Goal: Communication & Community: Answer question/provide support

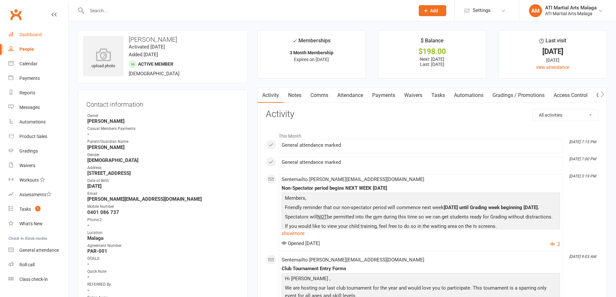
click at [49, 36] on link "Dashboard" at bounding box center [38, 34] width 60 height 15
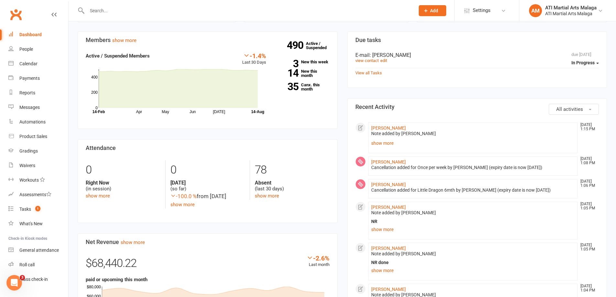
scroll to position [259, 0]
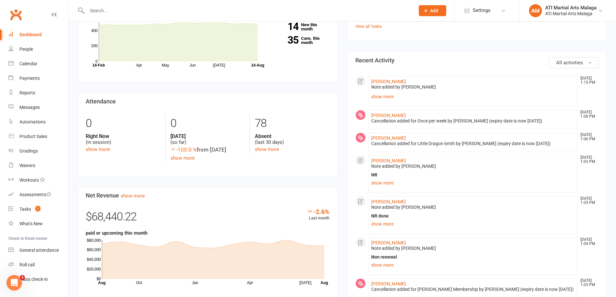
click at [341, 52] on div "Members show more -1.4% Last 30 Days Active / Suspended Members Apr May Jun [DA…" at bounding box center [208, 205] width 270 height 441
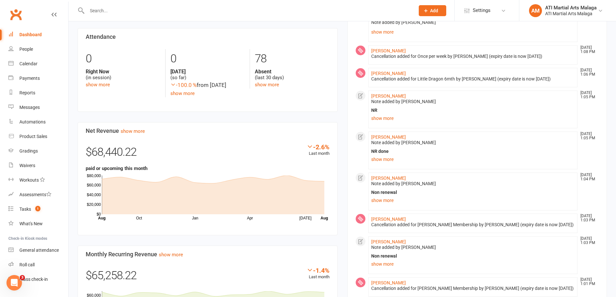
click at [388, 123] on li "[PERSON_NAME] [DATE] 1:05 PM Note added by [PERSON_NAME] NR not training - not …" at bounding box center [472, 109] width 209 height 38
click at [390, 121] on link "show more" at bounding box center [473, 118] width 204 height 9
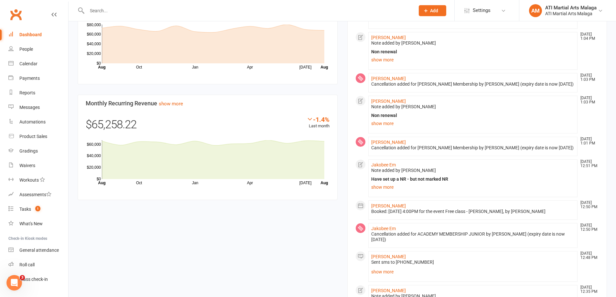
scroll to position [485, 0]
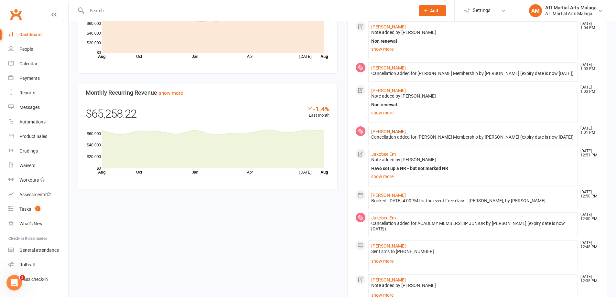
click at [390, 133] on link "[PERSON_NAME]" at bounding box center [388, 131] width 35 height 5
click at [386, 131] on link "[PERSON_NAME]" at bounding box center [388, 131] width 35 height 5
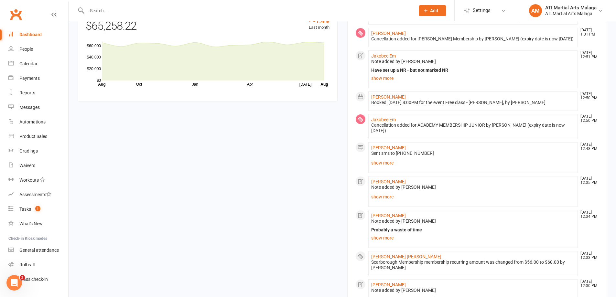
scroll to position [614, 0]
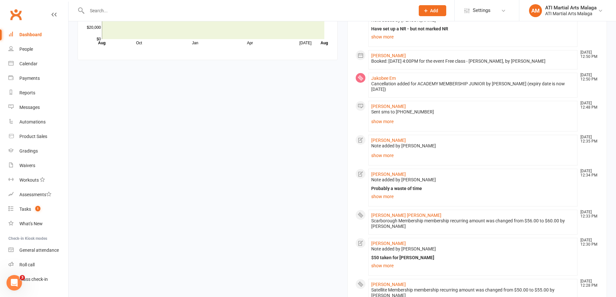
click at [341, 73] on div "Members show more -1.4% Last 30 Days Active / Suspended Members Apr May Jun [DA…" at bounding box center [342, 7] width 539 height 756
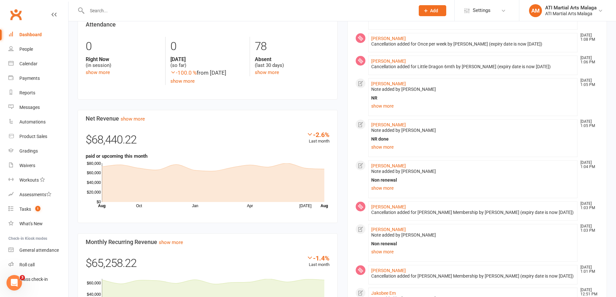
scroll to position [238, 0]
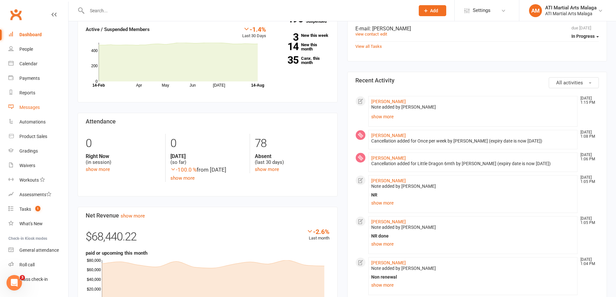
click at [32, 105] on div "Messages" at bounding box center [29, 107] width 20 height 5
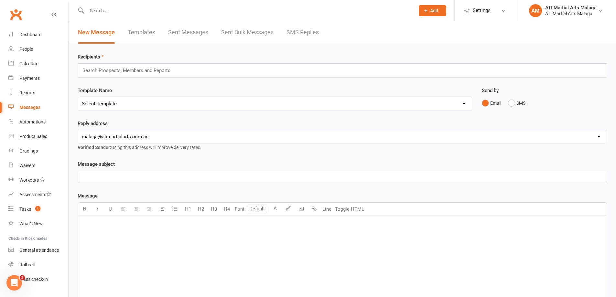
click at [293, 35] on link "SMS Replies" at bounding box center [302, 32] width 32 height 22
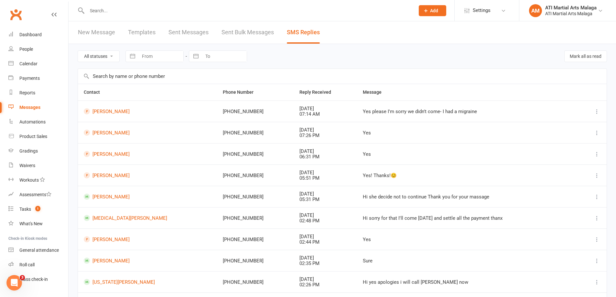
click at [116, 15] on input "text" at bounding box center [247, 10] width 325 height 9
click at [116, 14] on input "text" at bounding box center [247, 10] width 325 height 9
click at [113, 11] on input "text" at bounding box center [247, 10] width 325 height 9
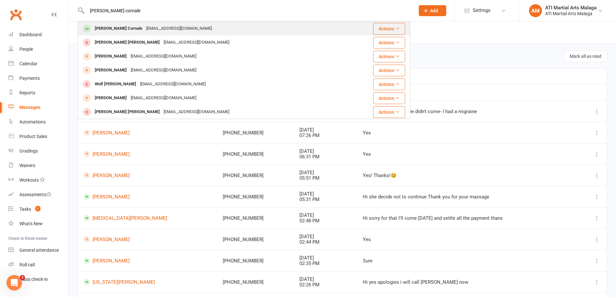
type input "[PERSON_NAME] cornale"
click at [144, 27] on div "[EMAIL_ADDRESS][DOMAIN_NAME]" at bounding box center [178, 28] width 69 height 9
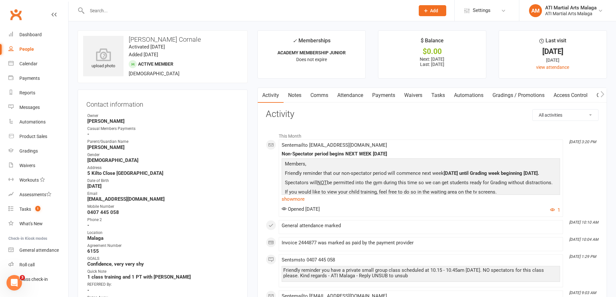
scroll to position [97, 0]
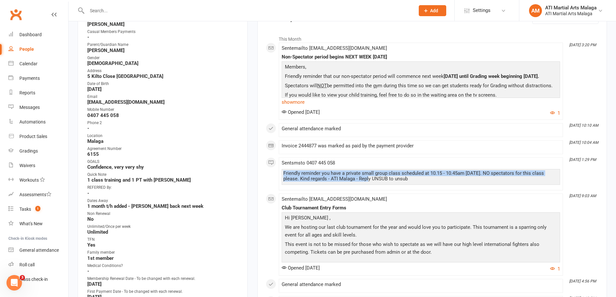
drag, startPoint x: 284, startPoint y: 172, endPoint x: 354, endPoint y: 180, distance: 70.3
click at [354, 180] on div "Friendly reminder you have a private small group class scheduled at 10.15 - 10.…" at bounding box center [420, 176] width 275 height 11
copy div "Friendly reminder you have a private small group class scheduled at 10.15 - 10.…"
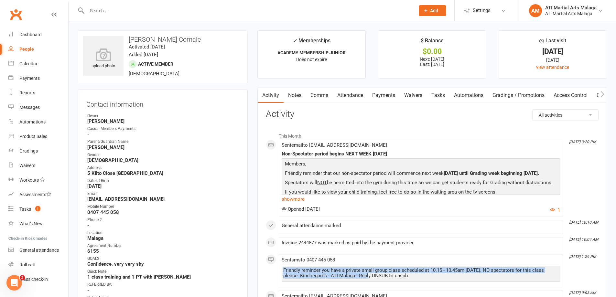
click at [326, 97] on link "Comms" at bounding box center [319, 95] width 27 height 15
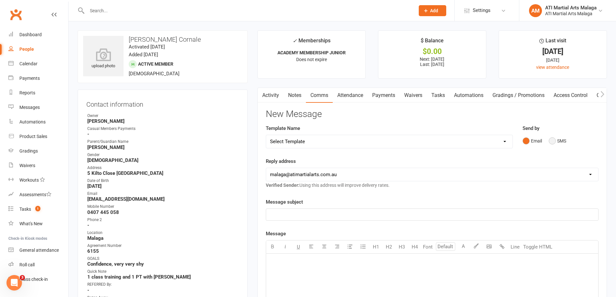
click at [564, 141] on button "SMS" at bounding box center [556, 141] width 17 height 12
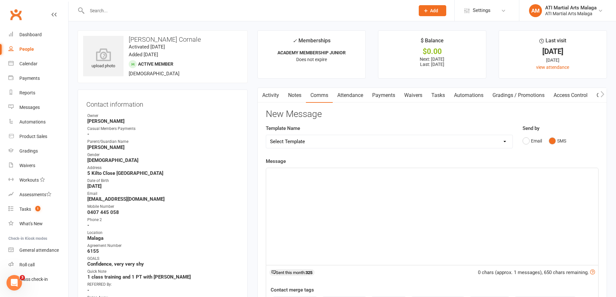
click at [461, 199] on div "﻿" at bounding box center [432, 216] width 332 height 97
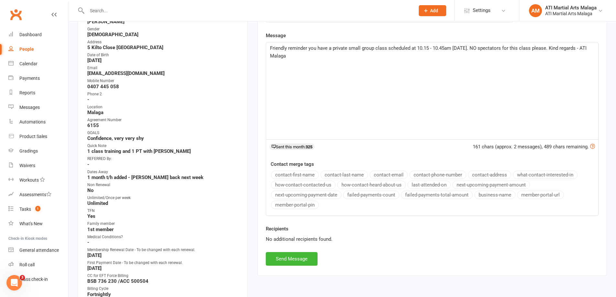
scroll to position [129, 0]
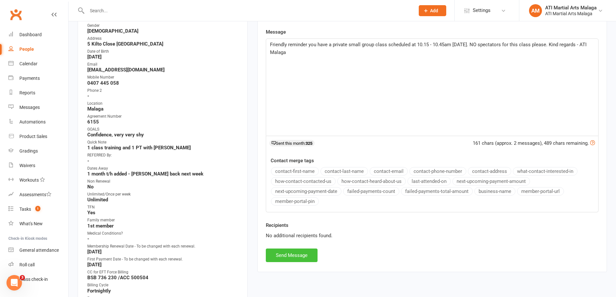
click at [301, 259] on button "Send Message" at bounding box center [292, 256] width 52 height 14
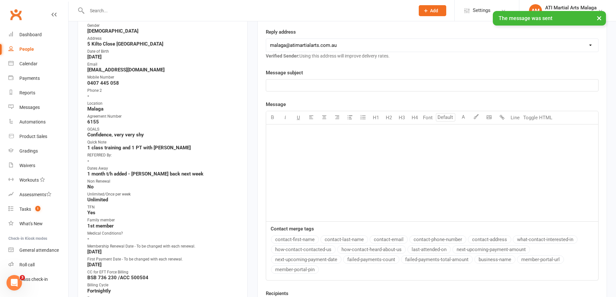
scroll to position [0, 0]
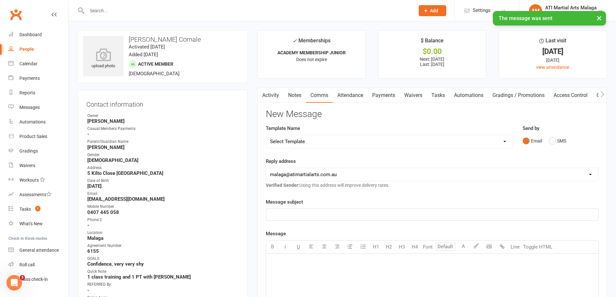
click at [132, 10] on input "text" at bounding box center [247, 10] width 325 height 9
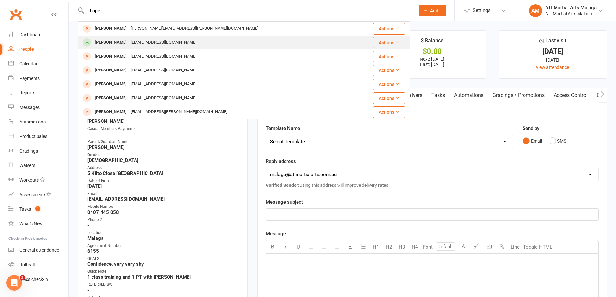
type input "hope"
click at [122, 40] on div "[PERSON_NAME]" at bounding box center [111, 42] width 36 height 9
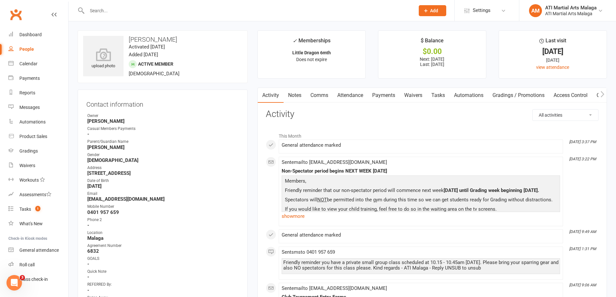
click at [318, 99] on link "Comms" at bounding box center [319, 95] width 27 height 15
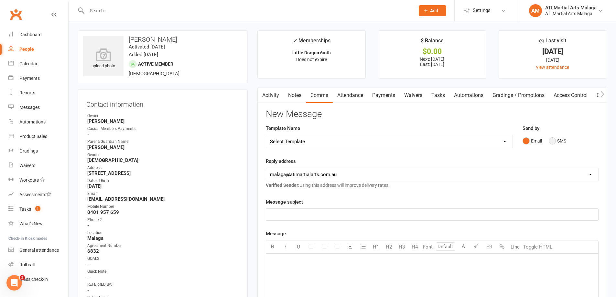
click at [557, 141] on button "SMS" at bounding box center [556, 141] width 17 height 12
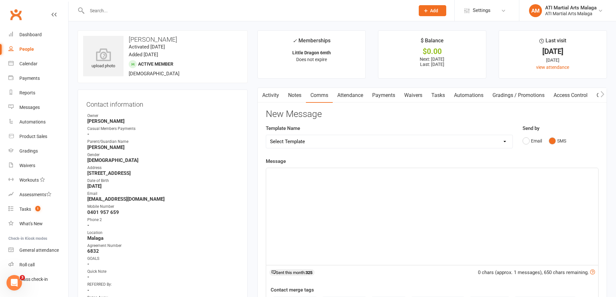
click at [444, 204] on div "﻿" at bounding box center [432, 216] width 332 height 97
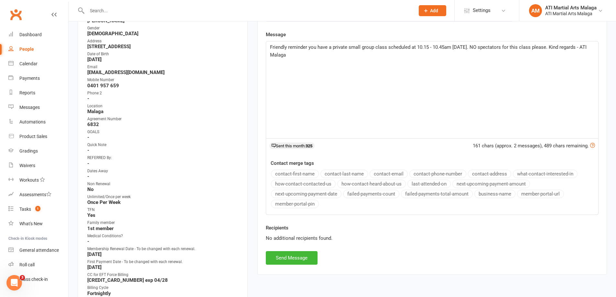
scroll to position [129, 0]
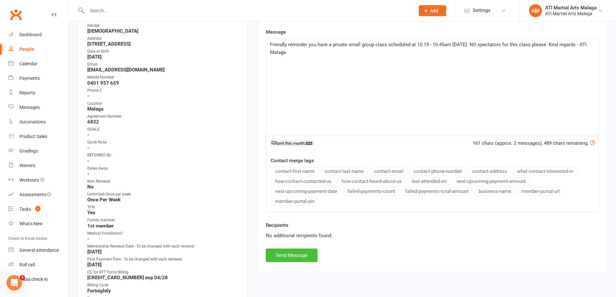
click at [308, 252] on button "Send Message" at bounding box center [292, 256] width 52 height 14
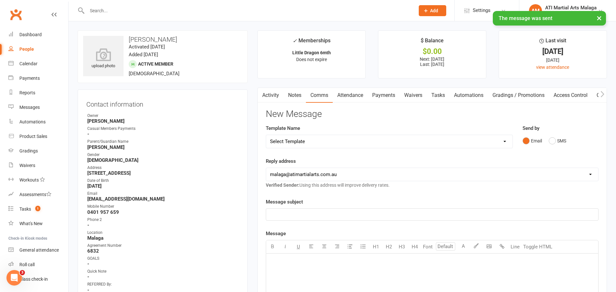
click at [149, 8] on input "text" at bounding box center [247, 10] width 325 height 9
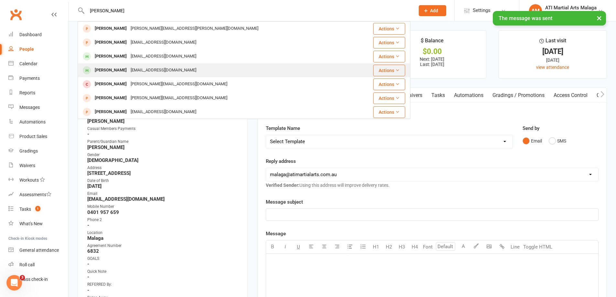
type input "[PERSON_NAME]"
click at [120, 66] on div "[PERSON_NAME]" at bounding box center [111, 70] width 36 height 9
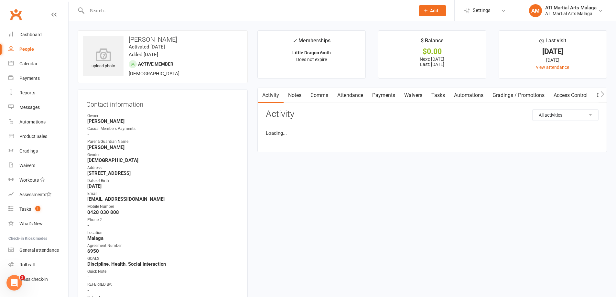
click at [313, 97] on link "Comms" at bounding box center [319, 95] width 27 height 15
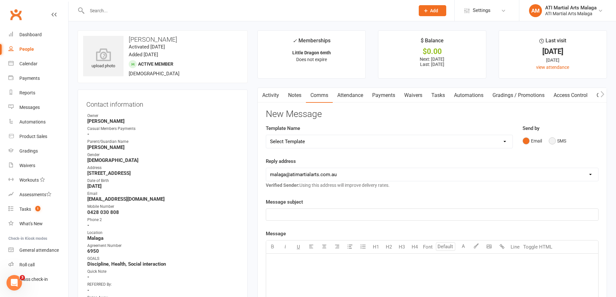
click at [560, 141] on button "SMS" at bounding box center [556, 141] width 17 height 12
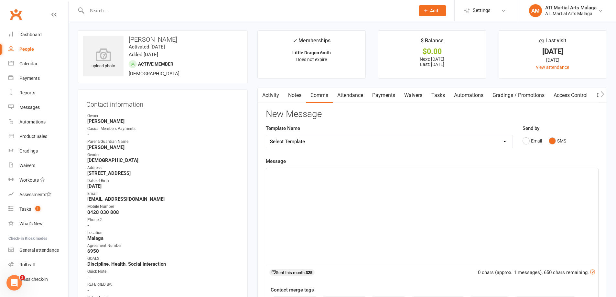
click at [514, 190] on div "﻿" at bounding box center [432, 216] width 332 height 97
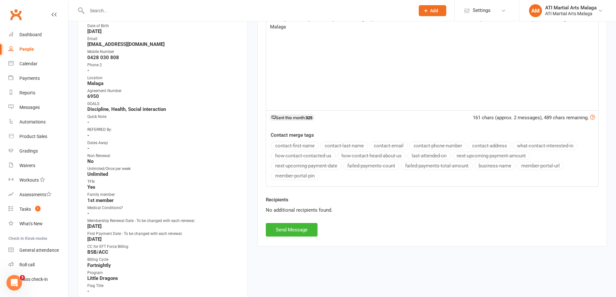
scroll to position [162, 0]
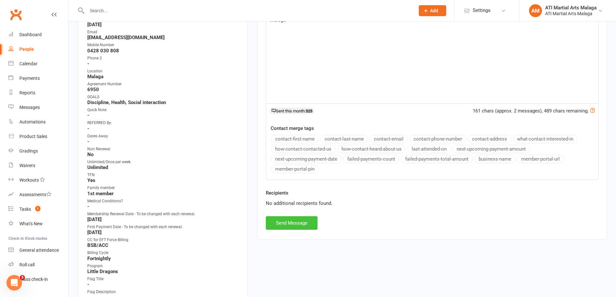
click at [293, 222] on button "Send Message" at bounding box center [292, 223] width 52 height 14
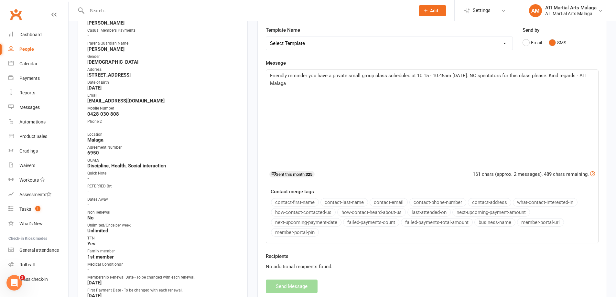
scroll to position [0, 0]
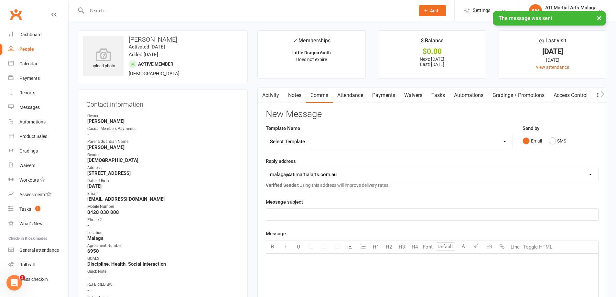
click at [143, 7] on input "text" at bounding box center [247, 10] width 325 height 9
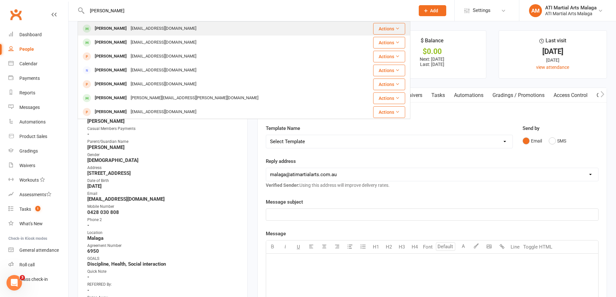
type input "[PERSON_NAME]"
click at [122, 27] on div "[PERSON_NAME]" at bounding box center [111, 28] width 36 height 9
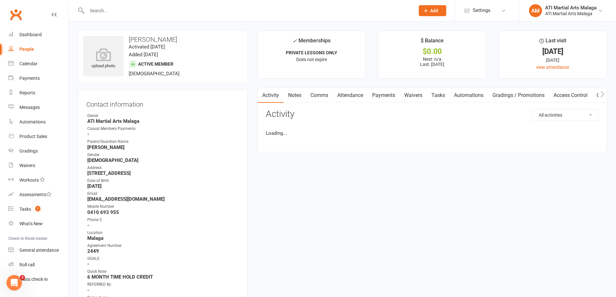
click at [318, 100] on link "Comms" at bounding box center [319, 95] width 27 height 15
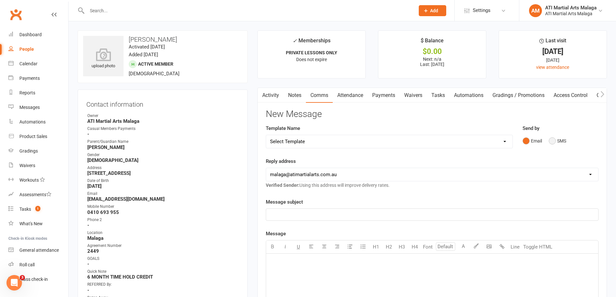
click at [555, 142] on button "SMS" at bounding box center [556, 141] width 17 height 12
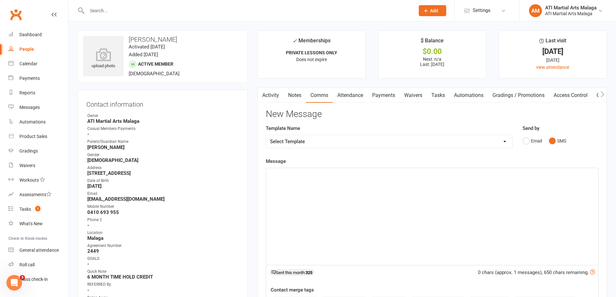
click at [508, 186] on div "﻿" at bounding box center [432, 216] width 332 height 97
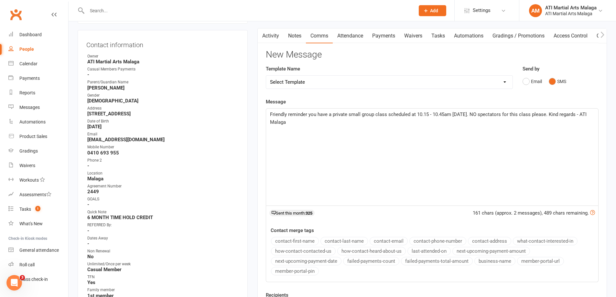
scroll to position [162, 0]
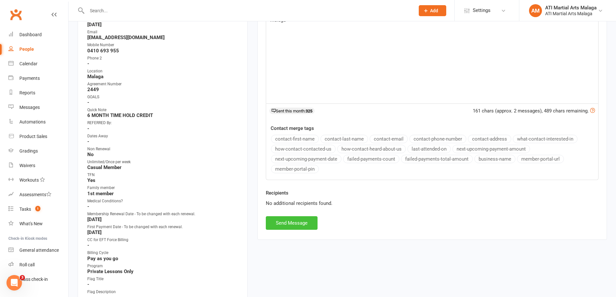
click at [291, 226] on button "Send Message" at bounding box center [292, 223] width 52 height 14
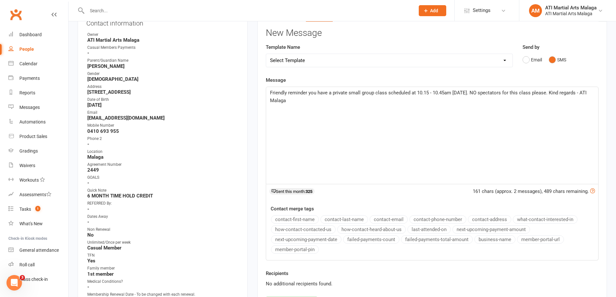
scroll to position [0, 0]
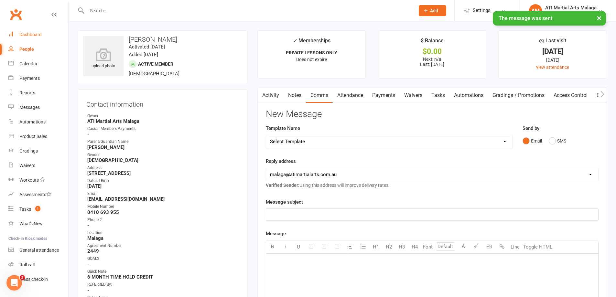
click at [33, 28] on link "Dashboard" at bounding box center [38, 34] width 60 height 15
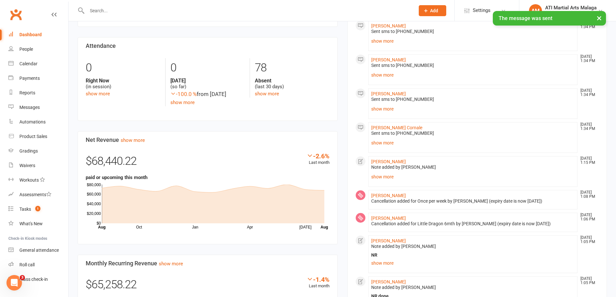
scroll to position [355, 0]
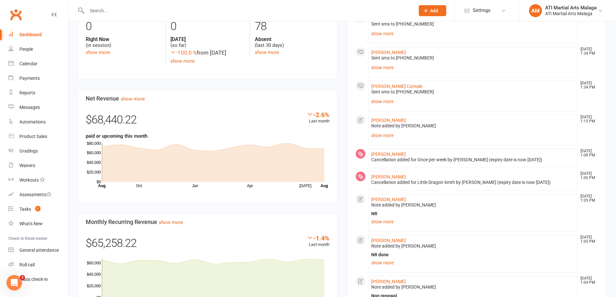
click at [339, 71] on div "Members show more -1.4% Last 30 Days Active / Suspended Members Apr May Jun [DA…" at bounding box center [208, 108] width 270 height 441
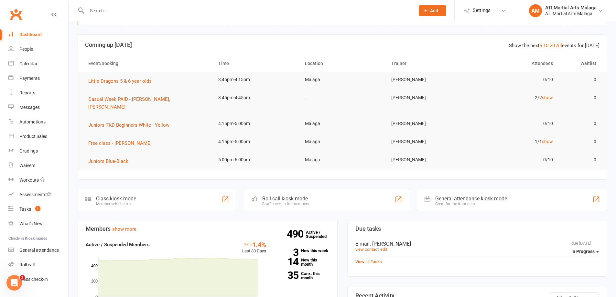
scroll to position [162, 0]
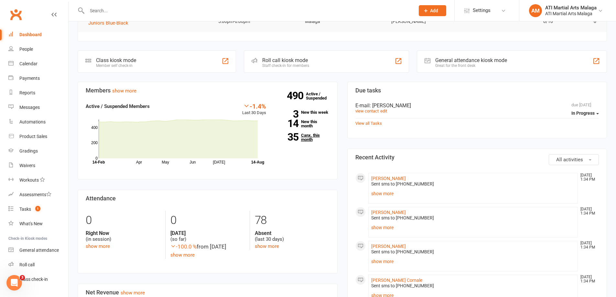
click at [305, 135] on link "35 Canx. this month" at bounding box center [303, 137] width 54 height 8
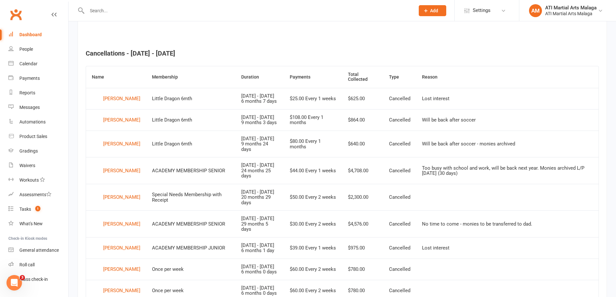
scroll to position [70, 0]
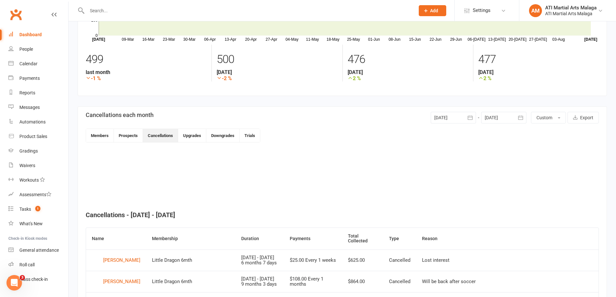
click at [468, 119] on icon "button" at bounding box center [469, 117] width 5 height 4
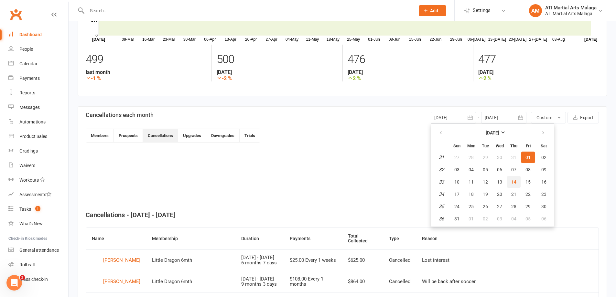
click at [513, 183] on span "14" at bounding box center [513, 181] width 5 height 5
type input "[DATE]"
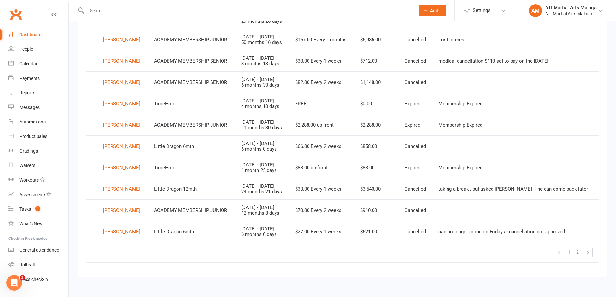
scroll to position [459, 0]
click at [575, 251] on link "2" at bounding box center [577, 252] width 8 height 9
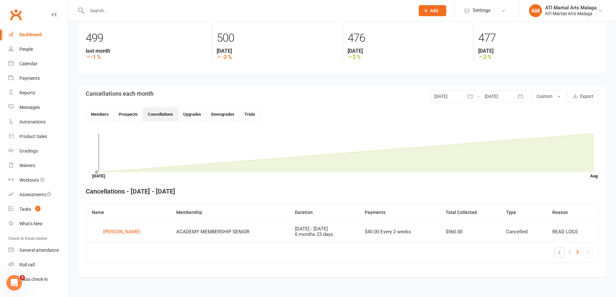
scroll to position [91, 0]
click at [572, 251] on link "1" at bounding box center [570, 252] width 8 height 9
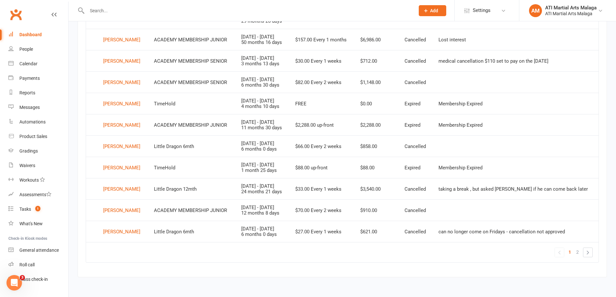
scroll to position [459, 0]
click at [122, 142] on div "[PERSON_NAME]" at bounding box center [121, 147] width 37 height 10
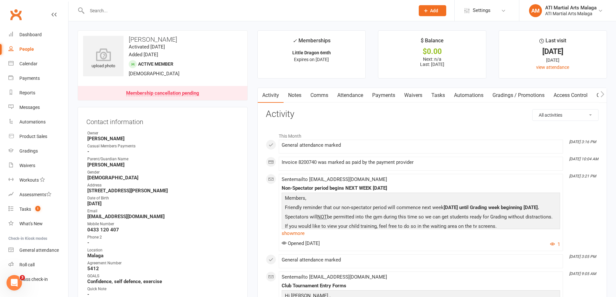
click at [328, 98] on link "Comms" at bounding box center [319, 95] width 27 height 15
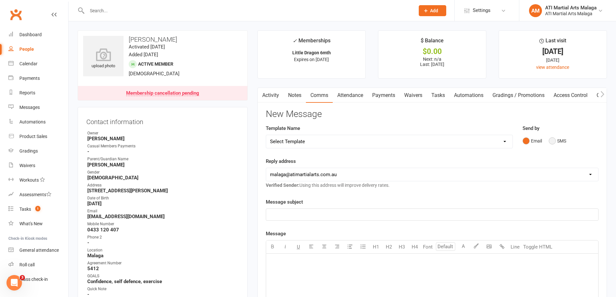
click at [558, 142] on button "SMS" at bounding box center [556, 141] width 17 height 12
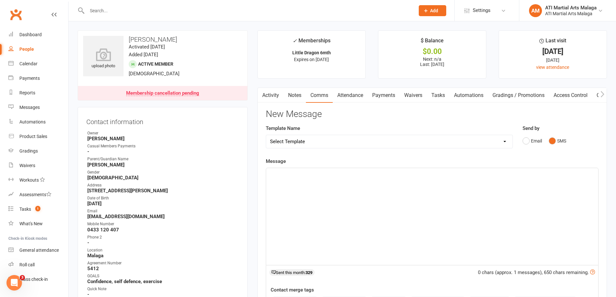
click at [532, 191] on div "﻿" at bounding box center [432, 216] width 332 height 97
drag, startPoint x: 436, startPoint y: 176, endPoint x: 335, endPoint y: 172, distance: 100.3
click at [335, 172] on p "Hi [PERSON_NAME]. [PERSON_NAME] membership expires at ATI Martial Arts [DATE]" at bounding box center [432, 174] width 324 height 8
click at [353, 175] on span "Hi [PERSON_NAME]. Keanus membership at ATI martial Arts" at bounding box center [335, 174] width 131 height 6
click at [394, 170] on p "Hi [PERSON_NAME]. Keanus membership at ATI Martial Arts" at bounding box center [432, 174] width 324 height 8
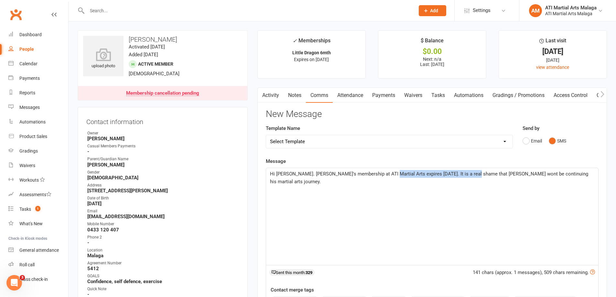
drag, startPoint x: 383, startPoint y: 170, endPoint x: 469, endPoint y: 170, distance: 86.3
click at [469, 170] on p "Hi [PERSON_NAME]. [PERSON_NAME]'s membership at ATI Martial Arts expires [DATE]…" at bounding box center [432, 178] width 324 height 16
click at [495, 177] on p "Hi [PERSON_NAME]. [PERSON_NAME]'s membership at ATI Martial Arts expires [DATE]…" at bounding box center [432, 178] width 324 height 16
click at [533, 177] on div "Hi [PERSON_NAME]. [PERSON_NAME]'s membership at ATI Martial Arts expires [DATE]…" at bounding box center [432, 216] width 332 height 97
click at [561, 176] on span "Hi [PERSON_NAME]. [PERSON_NAME]'s membership at ATI Martial Arts expires [DATE]…" at bounding box center [429, 178] width 319 height 14
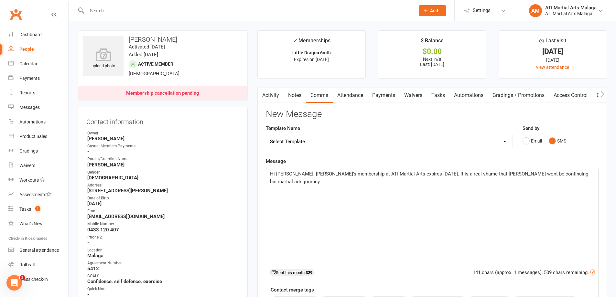
click at [587, 175] on p "Hi [PERSON_NAME]. [PERSON_NAME]'s membership at ATI Martial Arts expires [DATE]…" at bounding box center [432, 178] width 324 height 16
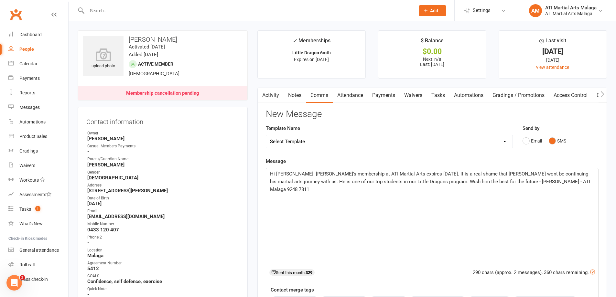
scroll to position [65, 0]
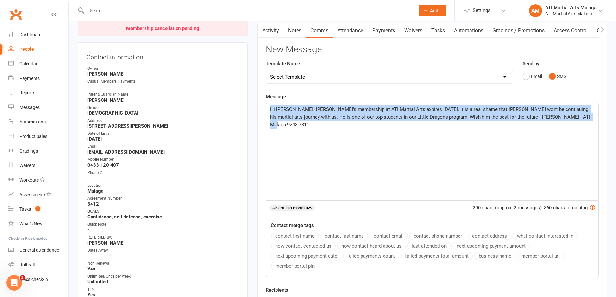
drag, startPoint x: 572, startPoint y: 131, endPoint x: 241, endPoint y: 99, distance: 332.2
click at [400, 118] on span "Hi [PERSON_NAME]. [PERSON_NAME]'s membership at ATI Martial Arts expires [DATE]…" at bounding box center [430, 116] width 321 height 21
drag, startPoint x: 579, startPoint y: 117, endPoint x: 247, endPoint y: 102, distance: 332.2
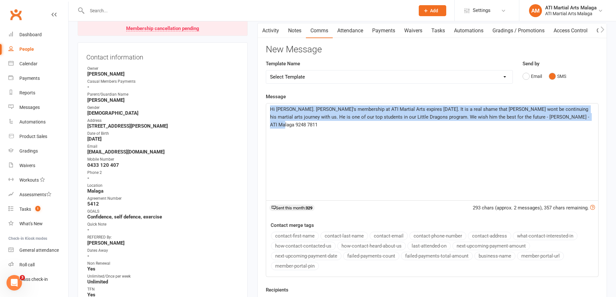
copy span "Hi [PERSON_NAME]. [PERSON_NAME]'s membership at ATI Martial Arts expires [DATE]…"
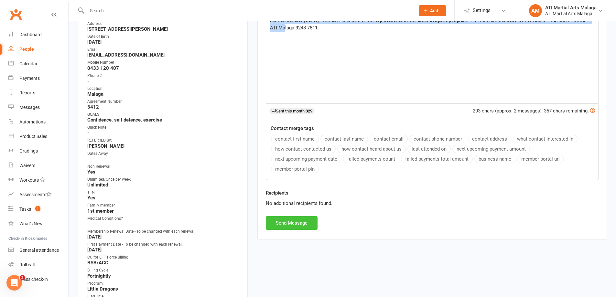
click at [310, 220] on button "Send Message" at bounding box center [292, 223] width 52 height 14
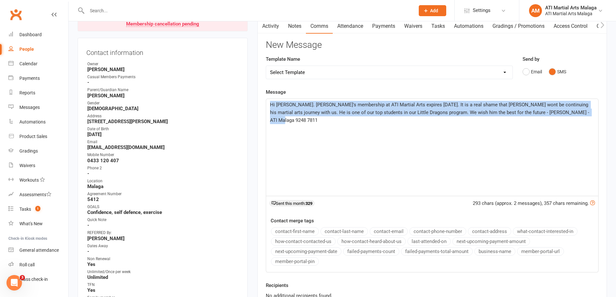
scroll to position [0, 0]
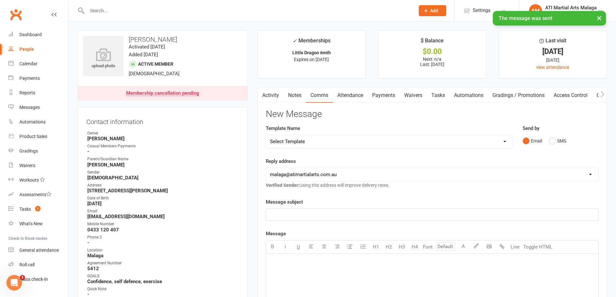
click at [295, 98] on link "Notes" at bounding box center [294, 95] width 22 height 15
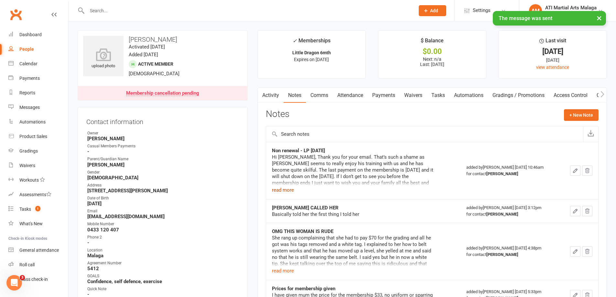
click at [285, 188] on button "read more" at bounding box center [283, 190] width 22 height 8
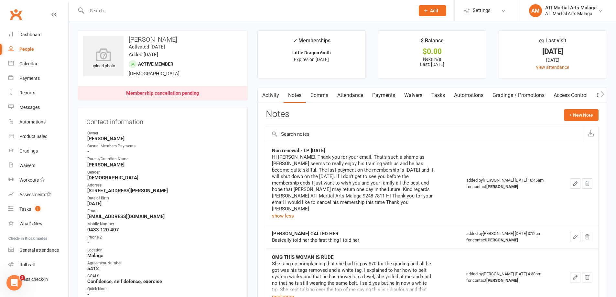
click at [558, 132] on input "text" at bounding box center [424, 134] width 317 height 16
click at [574, 115] on button "+ New Note" at bounding box center [581, 115] width 35 height 12
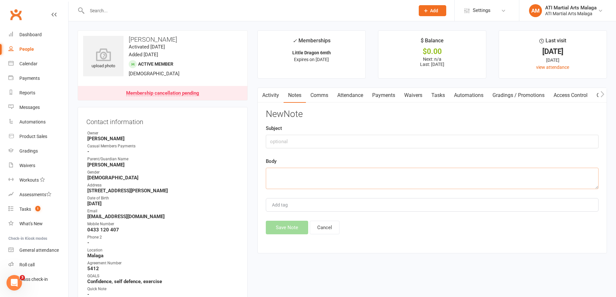
click at [326, 169] on textarea at bounding box center [432, 178] width 333 height 21
paste textarea "Hi [PERSON_NAME]. [PERSON_NAME]'s membership at ATI Martial Arts expires [DATE]…"
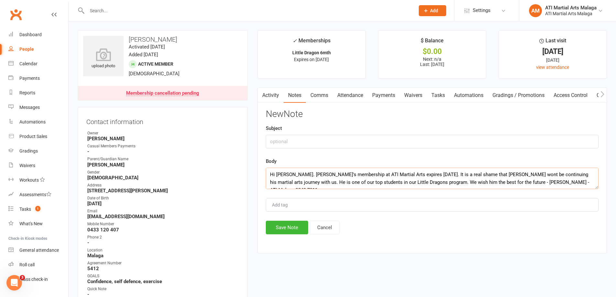
type textarea "Hi [PERSON_NAME]. [PERSON_NAME]'s membership at ATI Martial Arts expires [DATE]…"
click at [317, 143] on input "text" at bounding box center [432, 142] width 333 height 14
type input "K"
type input "S"
type input "SMS sent - rob. Hopefully his mother changes her mind about NR"
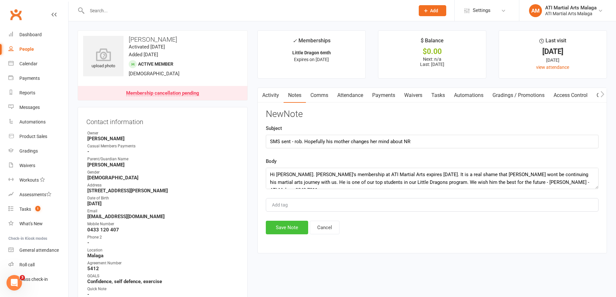
click at [290, 224] on button "Save Note" at bounding box center [287, 228] width 42 height 14
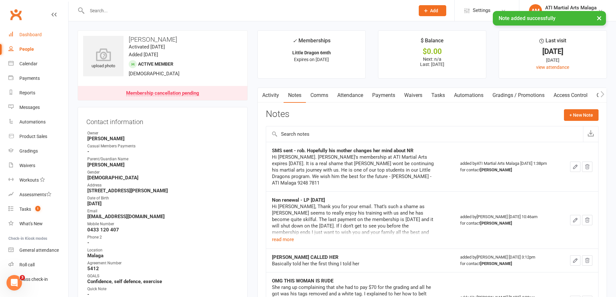
click at [41, 35] on link "Dashboard" at bounding box center [38, 34] width 60 height 15
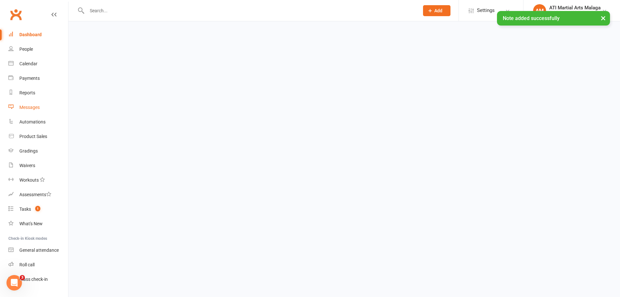
click at [32, 108] on div "Messages" at bounding box center [29, 107] width 20 height 5
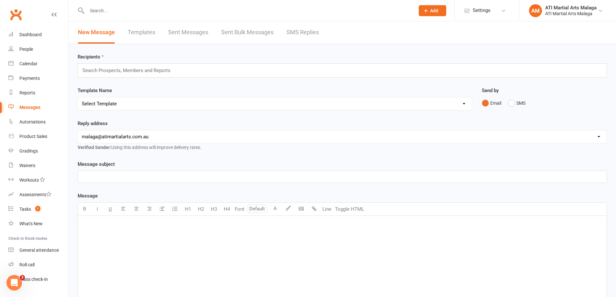
click at [308, 40] on link "SMS Replies" at bounding box center [302, 32] width 32 height 22
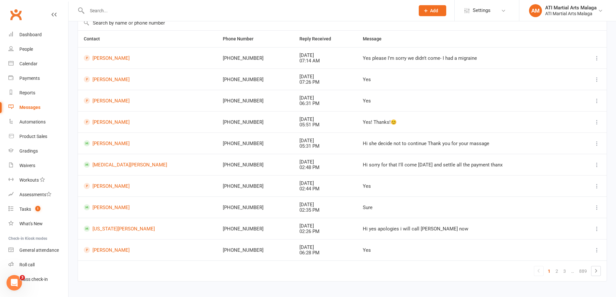
scroll to position [65, 0]
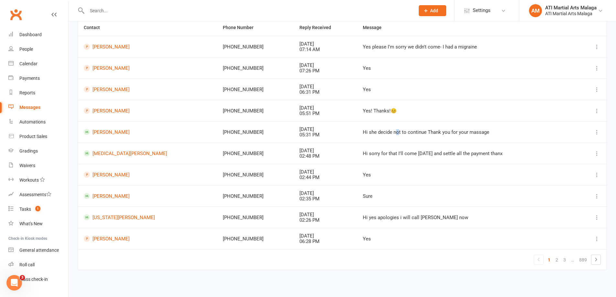
click at [357, 129] on td "Hi she decide not to continue Thank you for your massage" at bounding box center [467, 131] width 221 height 21
click at [382, 131] on div "Hi she decide not to continue Thank you for your massage" at bounding box center [467, 132] width 209 height 5
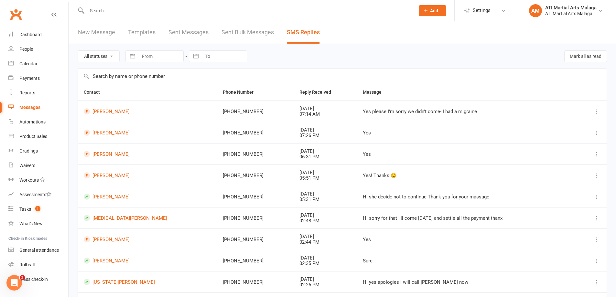
scroll to position [65, 0]
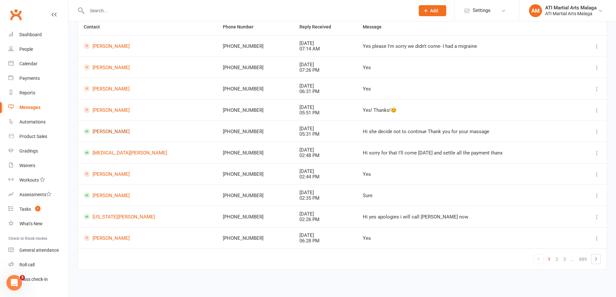
click at [102, 134] on link "[PERSON_NAME]" at bounding box center [147, 131] width 127 height 6
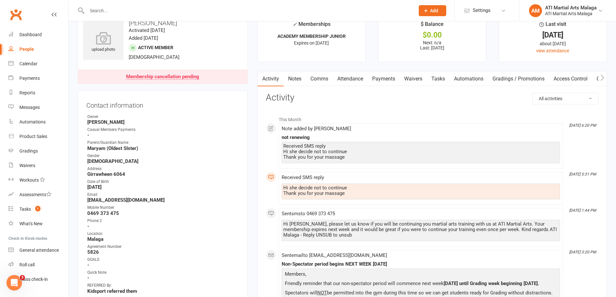
scroll to position [32, 0]
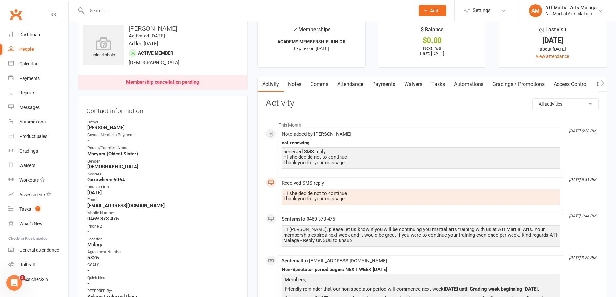
scroll to position [0, 0]
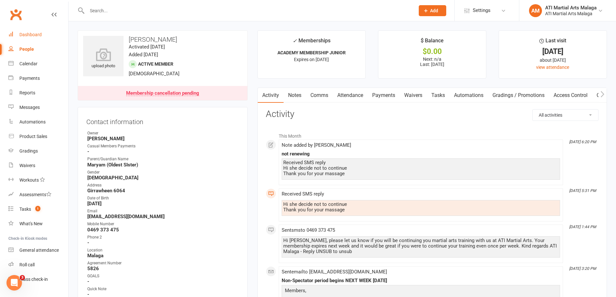
click at [41, 37] on div "Dashboard" at bounding box center [30, 34] width 22 height 5
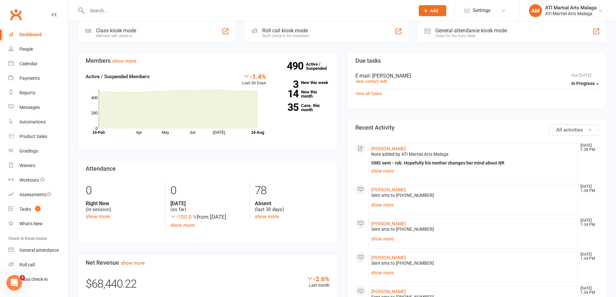
scroll to position [194, 0]
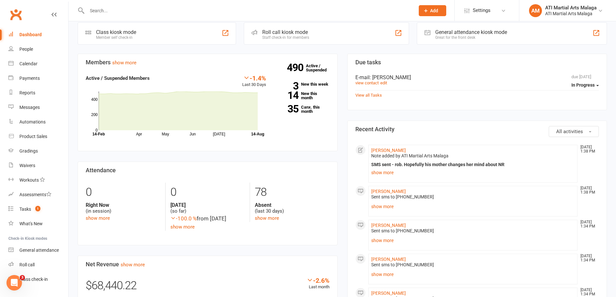
scroll to position [129, 0]
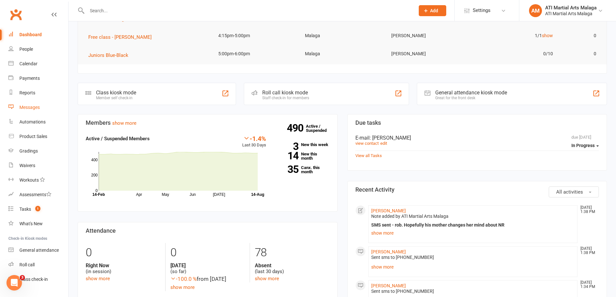
click at [37, 101] on link "Messages" at bounding box center [38, 107] width 60 height 15
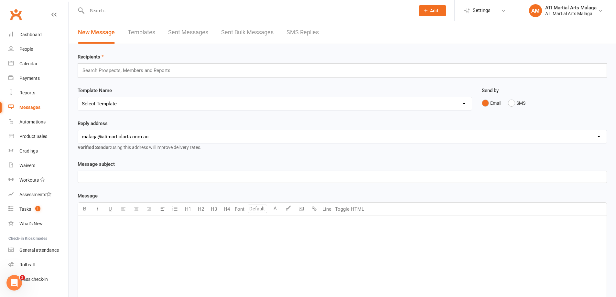
click at [300, 26] on link "SMS Replies" at bounding box center [302, 32] width 32 height 22
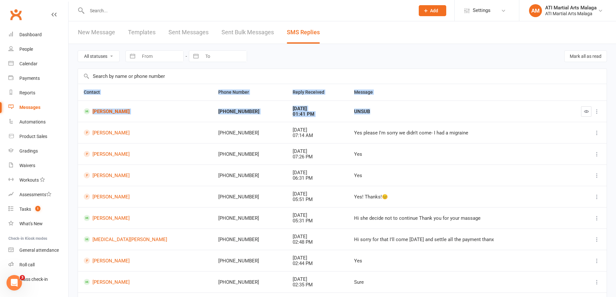
drag, startPoint x: 346, startPoint y: 114, endPoint x: 77, endPoint y: 103, distance: 269.4
click at [77, 103] on div "All statuses Read only Unread only Navigate forward to interact with the calend…" at bounding box center [342, 198] width 547 height 309
click at [149, 119] on td "[PERSON_NAME]" at bounding box center [145, 111] width 134 height 21
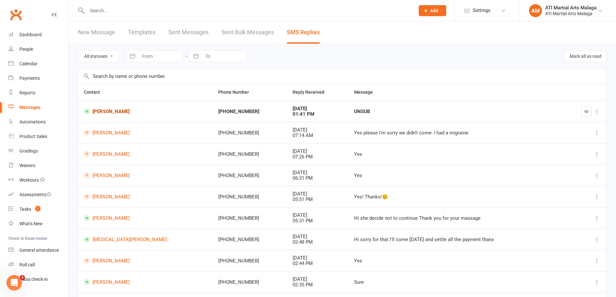
click at [109, 114] on link "[PERSON_NAME]" at bounding box center [145, 111] width 123 height 6
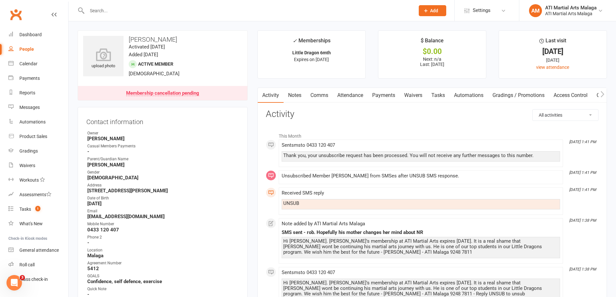
click at [327, 92] on link "Comms" at bounding box center [319, 95] width 27 height 15
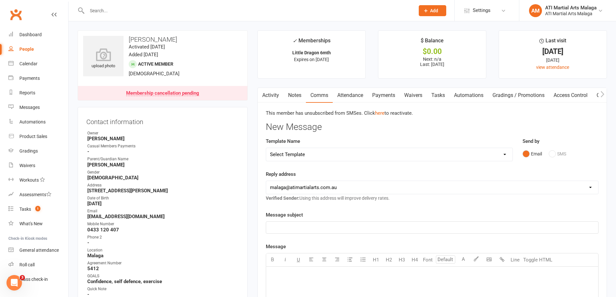
click at [276, 100] on link "Activity" at bounding box center [271, 95] width 26 height 15
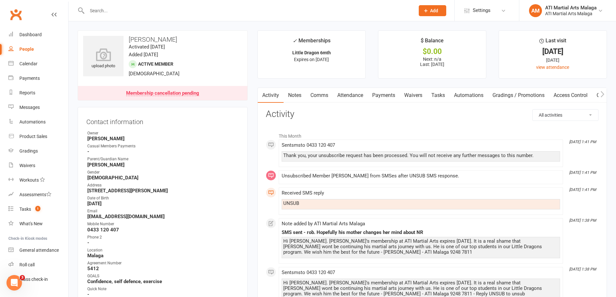
click at [322, 96] on link "Comms" at bounding box center [319, 95] width 27 height 15
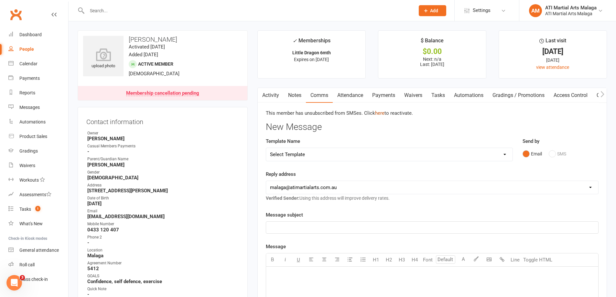
click at [379, 113] on link "here" at bounding box center [379, 113] width 9 height 6
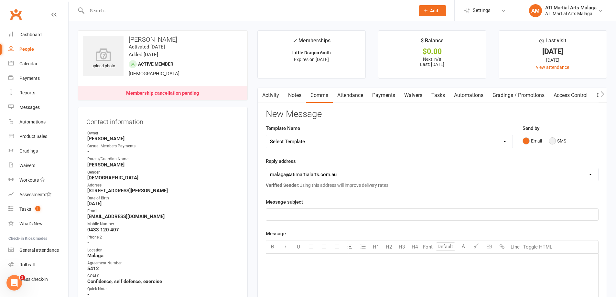
click at [558, 139] on button "SMS" at bounding box center [556, 141] width 17 height 12
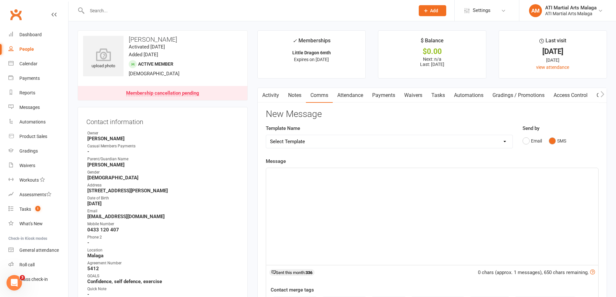
click at [490, 184] on div "﻿" at bounding box center [432, 216] width 332 height 97
click at [275, 102] on link "Activity" at bounding box center [271, 95] width 26 height 15
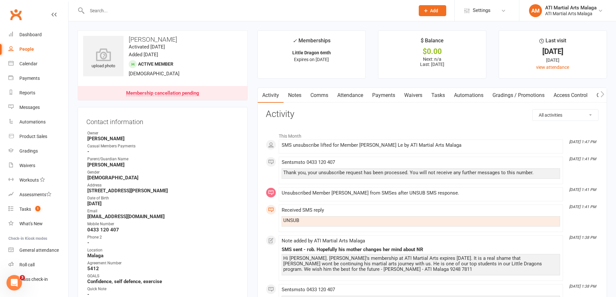
click at [328, 96] on link "Comms" at bounding box center [319, 95] width 27 height 15
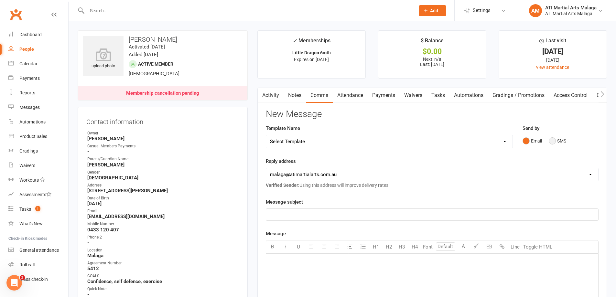
click at [552, 138] on button "SMS" at bounding box center [556, 141] width 17 height 12
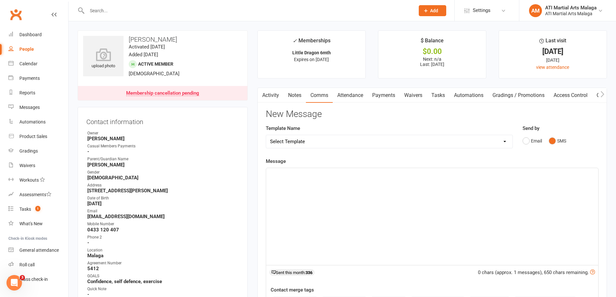
click at [453, 196] on div "﻿" at bounding box center [432, 216] width 332 height 97
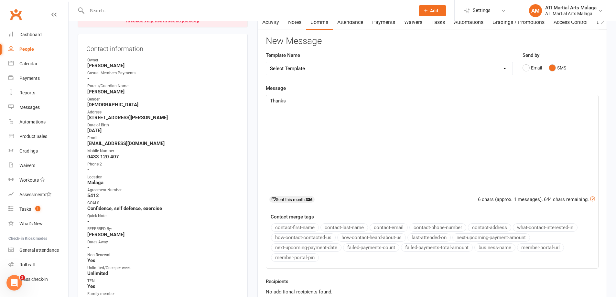
scroll to position [129, 0]
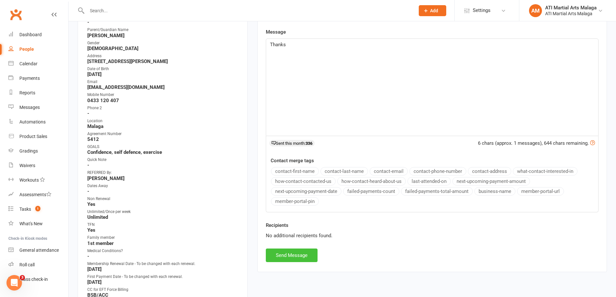
click at [309, 258] on button "Send Message" at bounding box center [292, 256] width 52 height 14
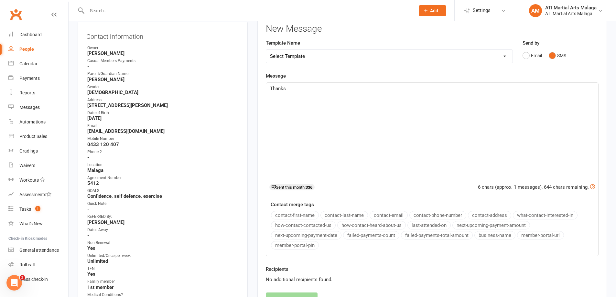
scroll to position [0, 0]
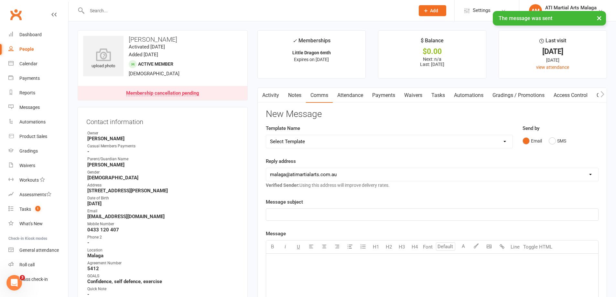
click at [270, 92] on link "Activity" at bounding box center [271, 95] width 26 height 15
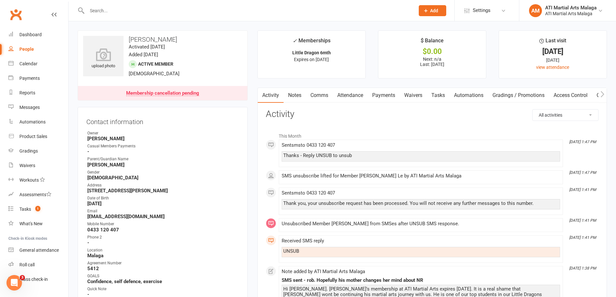
click at [325, 99] on link "Comms" at bounding box center [319, 95] width 27 height 15
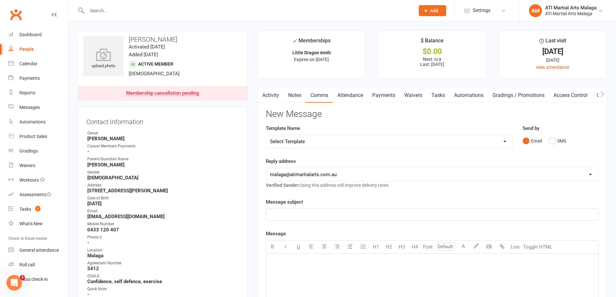
click at [291, 96] on link "Notes" at bounding box center [294, 95] width 22 height 15
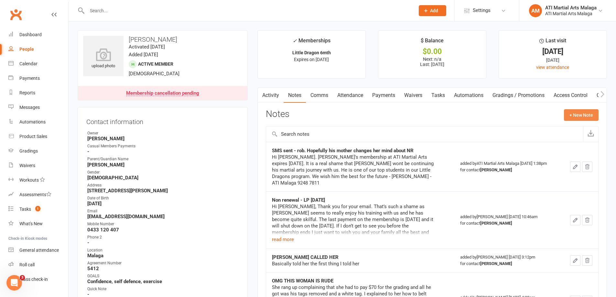
click at [582, 115] on button "+ New Note" at bounding box center [581, 115] width 35 height 12
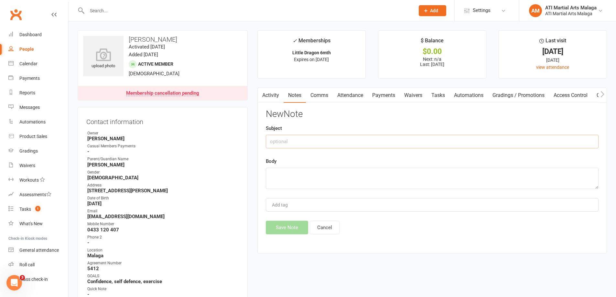
click at [345, 142] on input "text" at bounding box center [432, 142] width 333 height 14
type input "Mum UNSUBBED us"
type textarea "s"
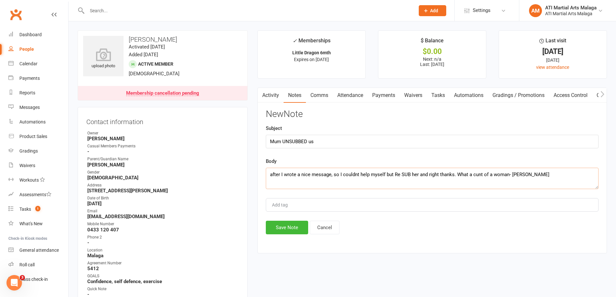
type textarea "after I wrote a nice message, so I couldnt help myself but Re SUB her and right…"
click at [287, 232] on button "Save Note" at bounding box center [287, 228] width 42 height 14
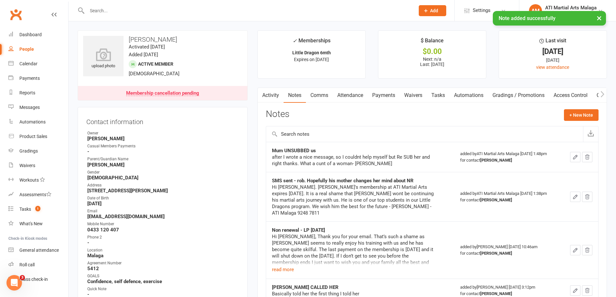
click at [278, 95] on link "Activity" at bounding box center [271, 95] width 26 height 15
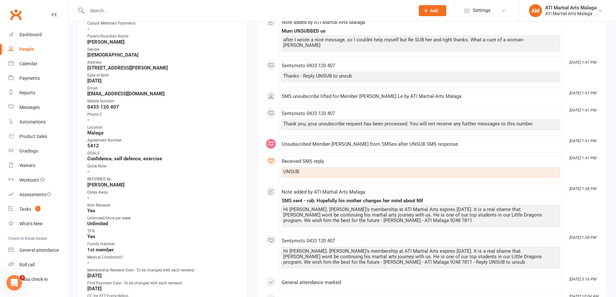
scroll to position [129, 0]
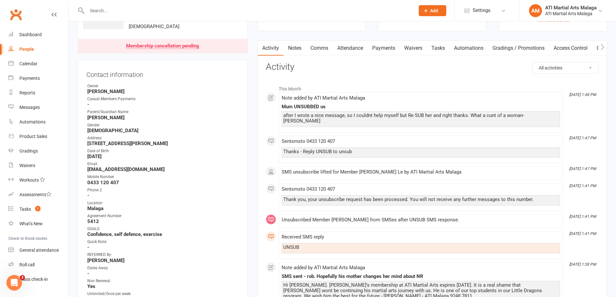
scroll to position [0, 0]
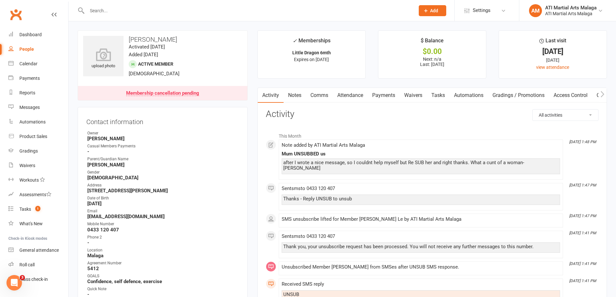
click at [295, 98] on link "Notes" at bounding box center [294, 95] width 22 height 15
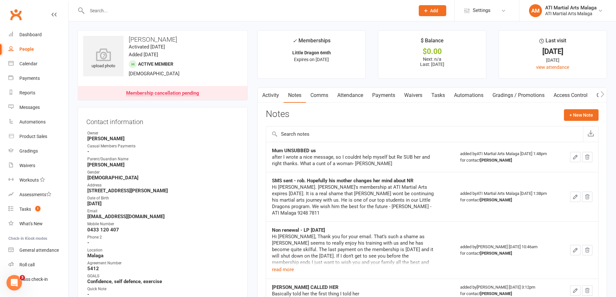
click at [570, 157] on button "button" at bounding box center [575, 157] width 10 height 10
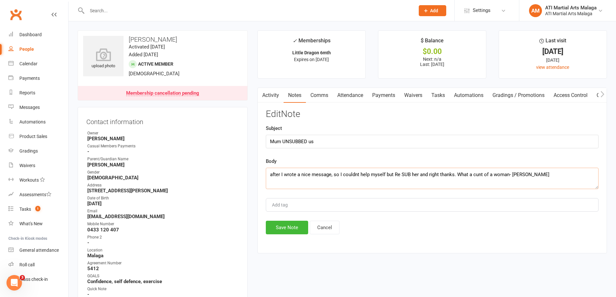
click at [533, 178] on textarea "after I wrote a nice message, so I couldnt help myself but Re SUB her and right…" at bounding box center [432, 178] width 333 height 21
click at [315, 183] on textarea "after I wrote a nice message, so I couldnt help myself but Re SUB her and right…" at bounding box center [432, 178] width 333 height 21
type textarea "after I wrote a nice message, so I couldnt help myself but Re SUB her and right…"
click at [290, 229] on button "Save Note" at bounding box center [287, 228] width 42 height 14
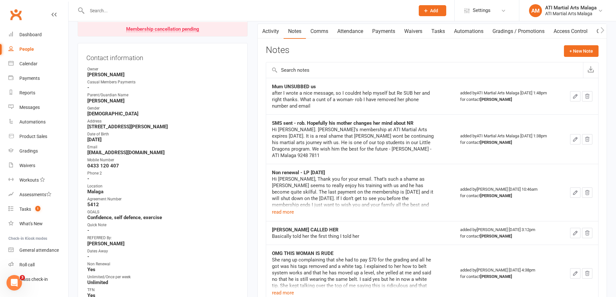
scroll to position [65, 0]
drag, startPoint x: 161, startPoint y: 153, endPoint x: 87, endPoint y: 149, distance: 74.4
click at [85, 150] on div "Contact information Owner [PERSON_NAME] Casual Members Payments - Parent/Guardi…" at bounding box center [163, 243] width 170 height 402
copy li "Email [EMAIL_ADDRESS][DOMAIN_NAME]"
click at [572, 97] on icon "button" at bounding box center [575, 96] width 6 height 6
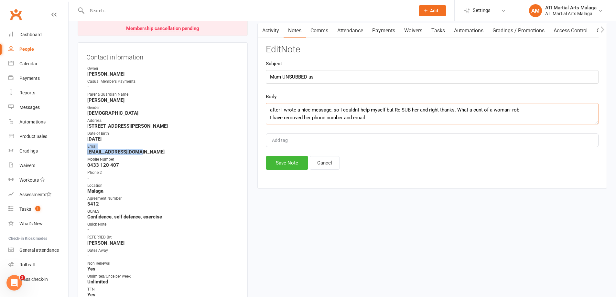
click at [388, 119] on textarea "after I wrote a nice message, so I couldnt help myself but Re SUB her and right…" at bounding box center [432, 113] width 333 height 21
paste textarea "Email [EMAIL_ADDRESS][DOMAIN_NAME]"
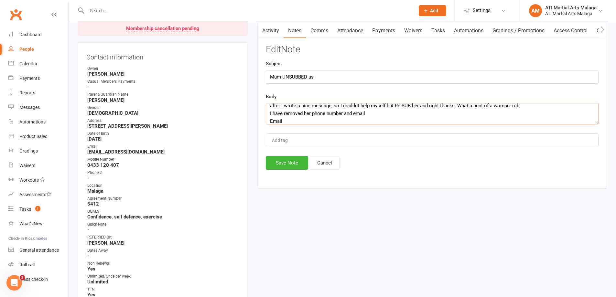
scroll to position [12, 0]
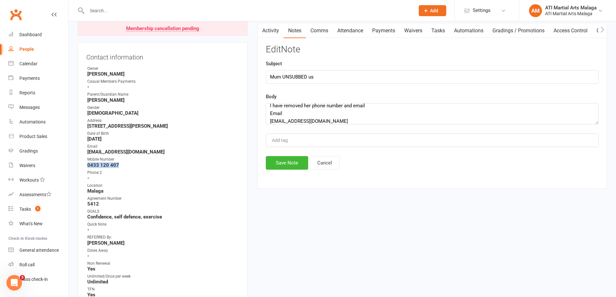
drag, startPoint x: 104, startPoint y: 167, endPoint x: 84, endPoint y: 165, distance: 19.8
click at [84, 165] on div "Contact information Owner [PERSON_NAME] Casual Members Payments - Parent/Guardi…" at bounding box center [163, 243] width 170 height 402
copy strong "0433 120 407"
click at [356, 121] on textarea "after I wrote a nice message, so I couldnt help myself but Re SUB her and right…" at bounding box center [432, 113] width 333 height 21
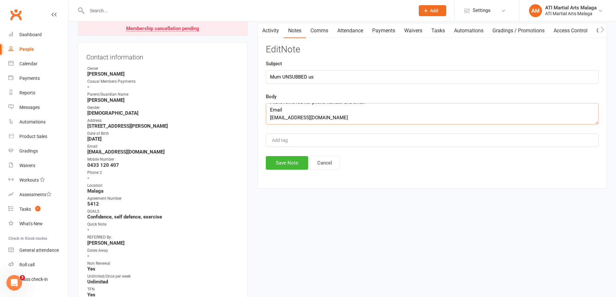
paste textarea "0433 120 407"
type textarea "after I wrote a nice message, so I couldnt help myself but Re SUB her and right…"
click at [284, 161] on button "Save Note" at bounding box center [287, 163] width 42 height 14
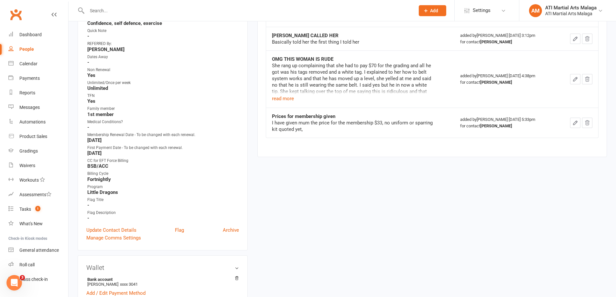
scroll to position [259, 0]
click at [112, 228] on link "Update Contact Details" at bounding box center [111, 230] width 50 height 8
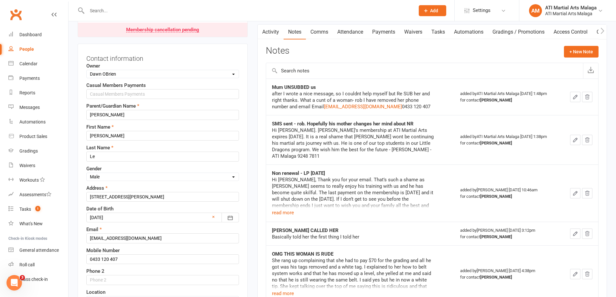
scroll to position [95, 0]
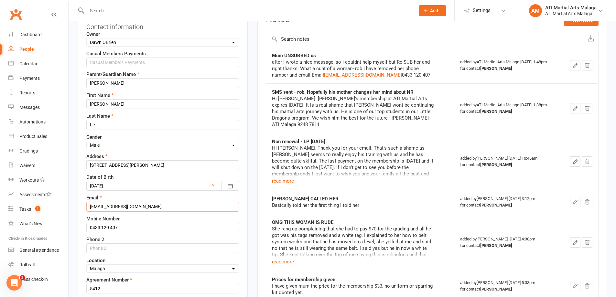
drag, startPoint x: 156, startPoint y: 205, endPoint x: 74, endPoint y: 204, distance: 82.1
type input "[EMAIL_ADDRESS][DOMAIN_NAME]"
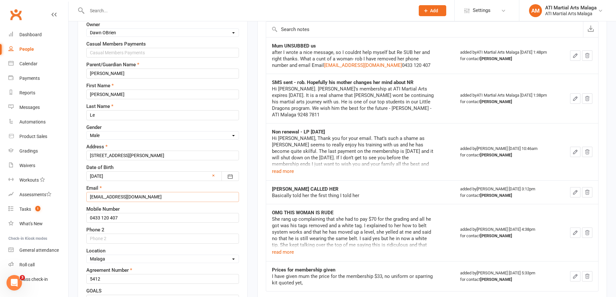
scroll to position [160, 0]
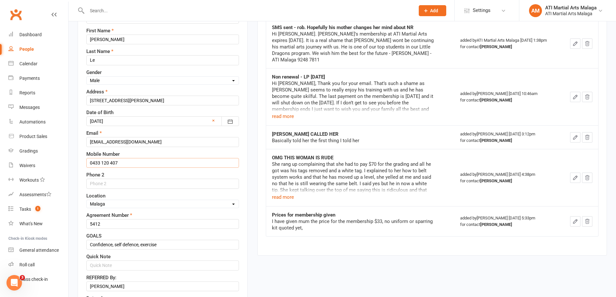
drag, startPoint x: 138, startPoint y: 160, endPoint x: 70, endPoint y: 163, distance: 67.9
type input "C"
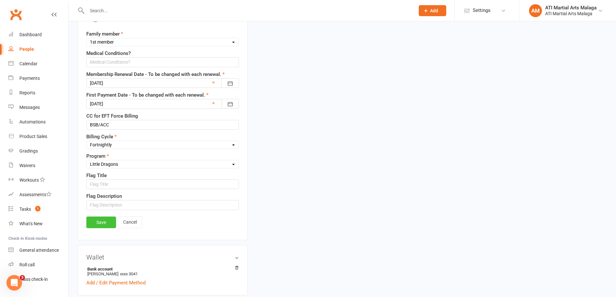
click at [109, 225] on link "Save" at bounding box center [101, 223] width 30 height 12
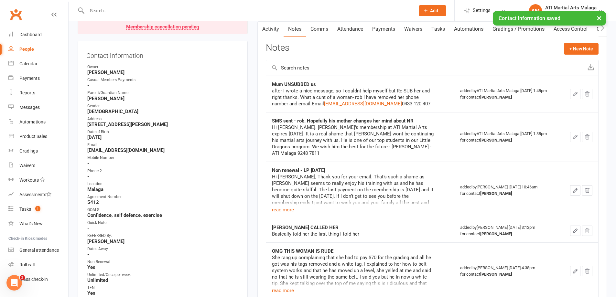
scroll to position [0, 0]
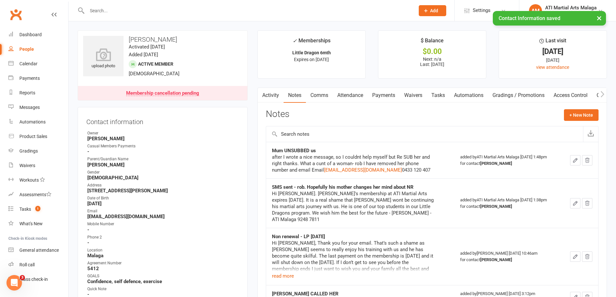
click at [271, 91] on link "Activity" at bounding box center [271, 95] width 26 height 15
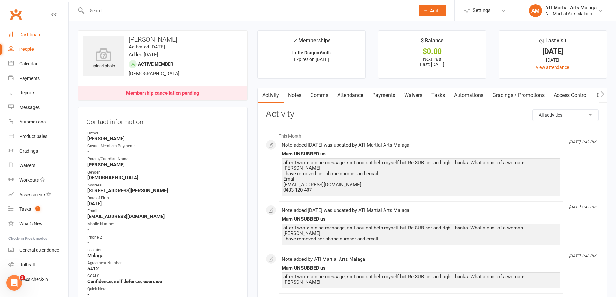
click at [48, 35] on link "Dashboard" at bounding box center [38, 34] width 60 height 15
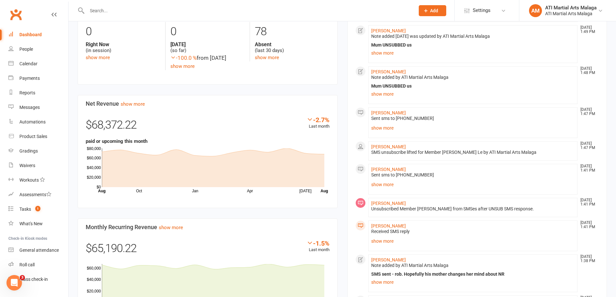
scroll to position [420, 0]
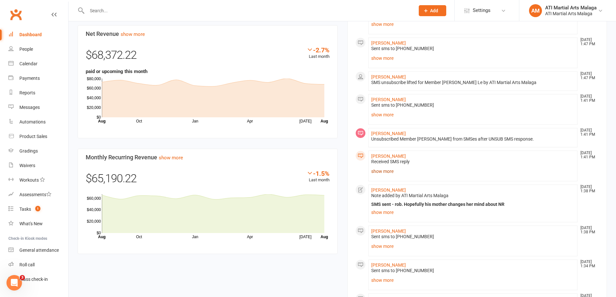
click at [372, 173] on link "show more" at bounding box center [473, 171] width 204 height 9
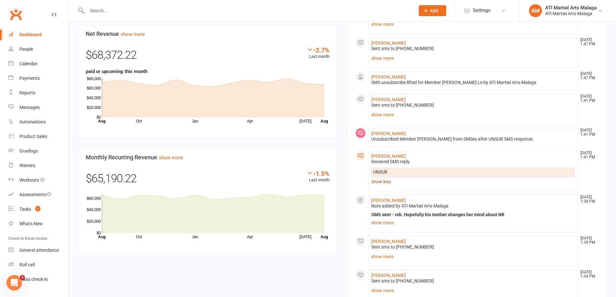
click at [381, 183] on link "show less" at bounding box center [473, 181] width 204 height 9
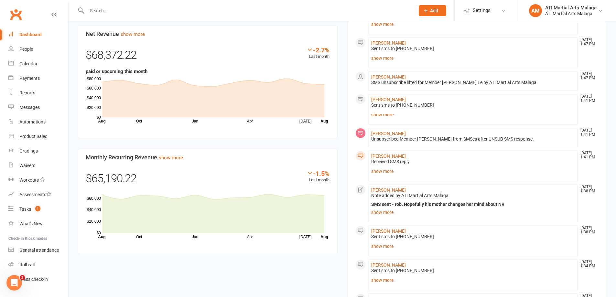
click at [340, 120] on div "Members show more -1.4% Last 30 Days Active / Suspended Members Apr May Jun [DA…" at bounding box center [208, 43] width 270 height 441
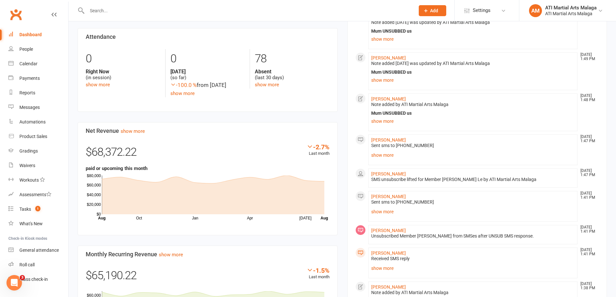
scroll to position [259, 0]
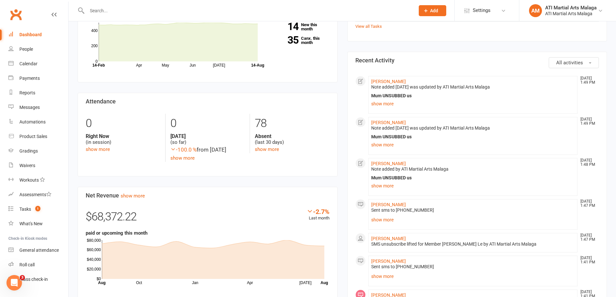
click at [340, 120] on div "Members show more -1.4% Last 30 Days Active / Suspended Members Apr May Jun [DA…" at bounding box center [208, 205] width 270 height 441
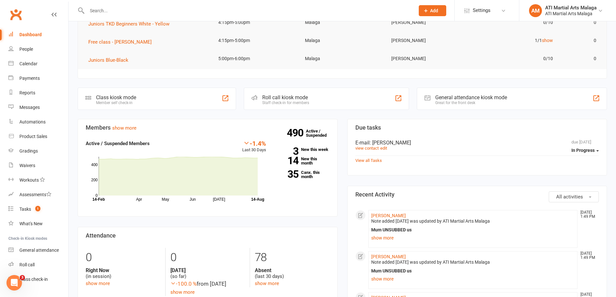
scroll to position [194, 0]
